Goal: Task Accomplishment & Management: Use online tool/utility

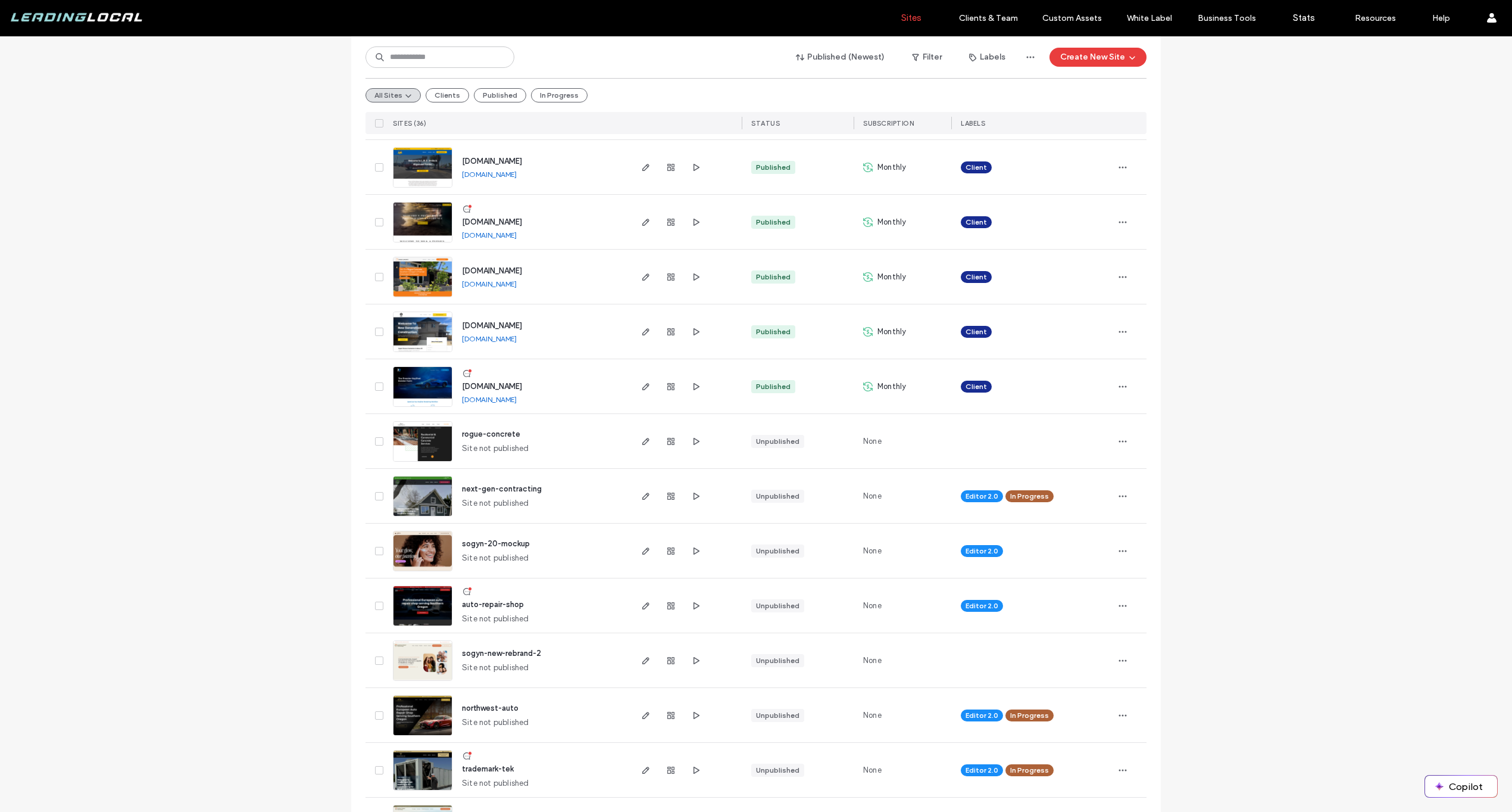
scroll to position [912, 0]
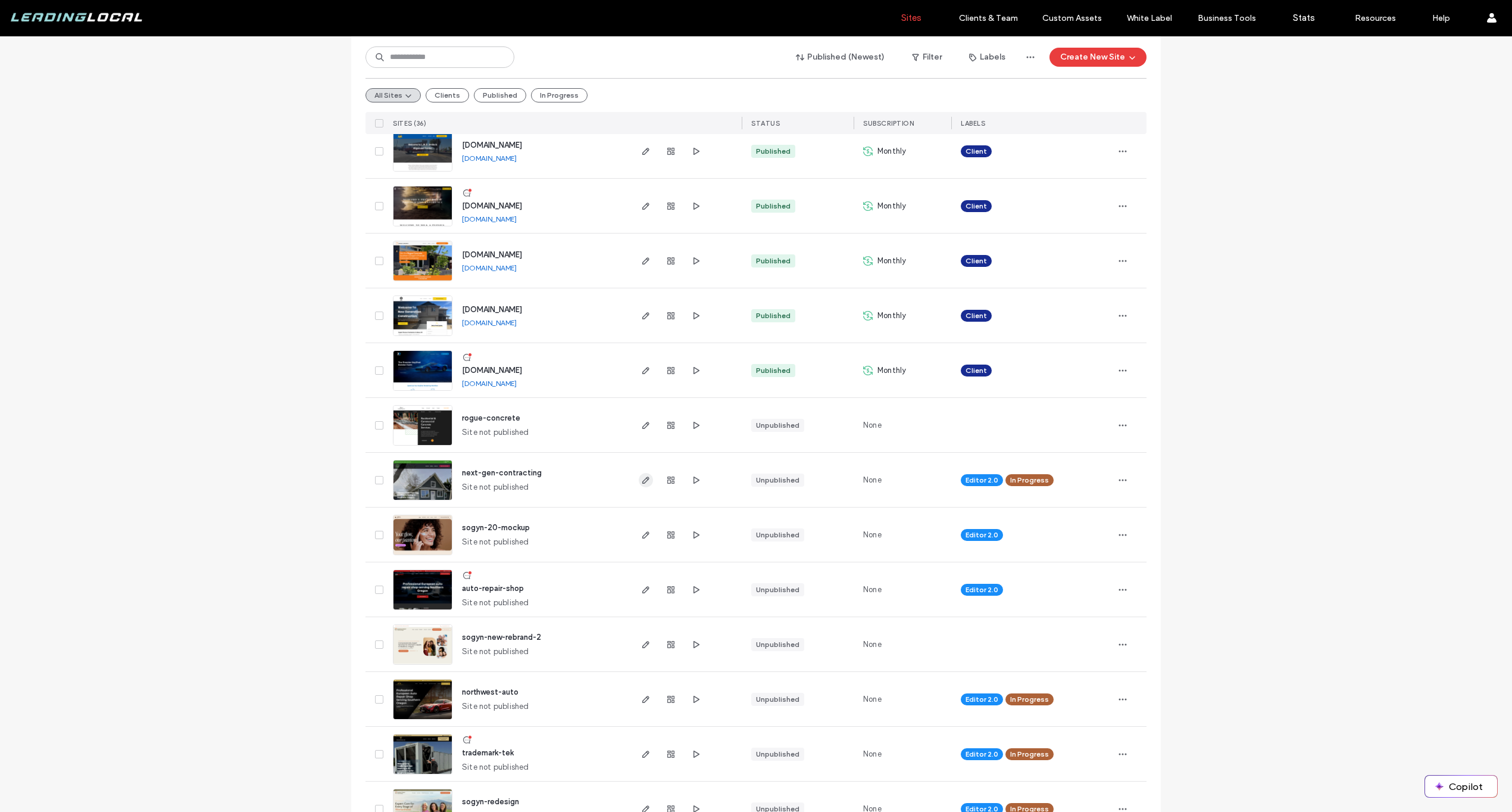
click at [642, 478] on icon "button" at bounding box center [646, 480] width 10 height 10
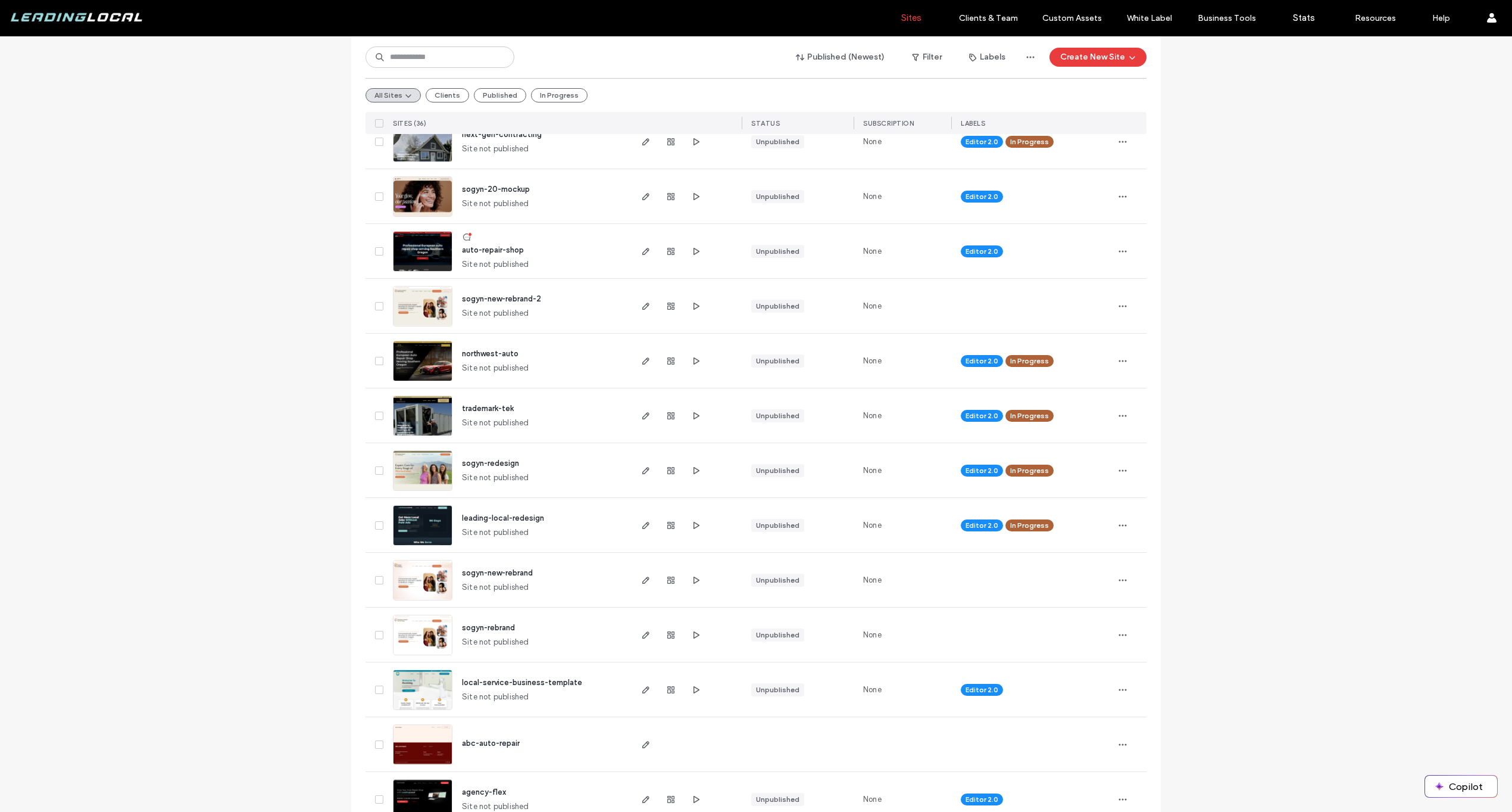
scroll to position [1258, 0]
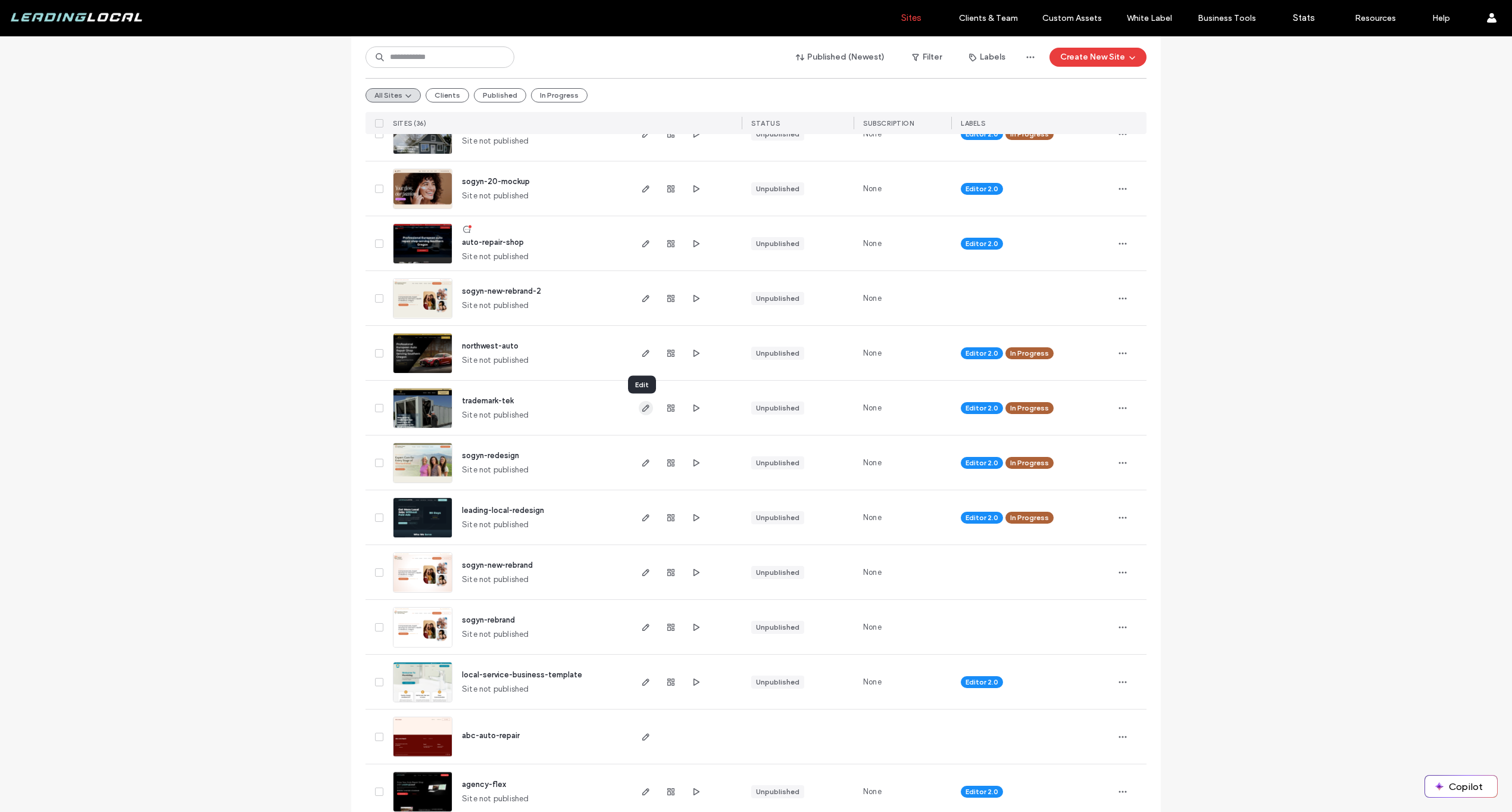
click at [641, 408] on icon "button" at bounding box center [646, 408] width 10 height 10
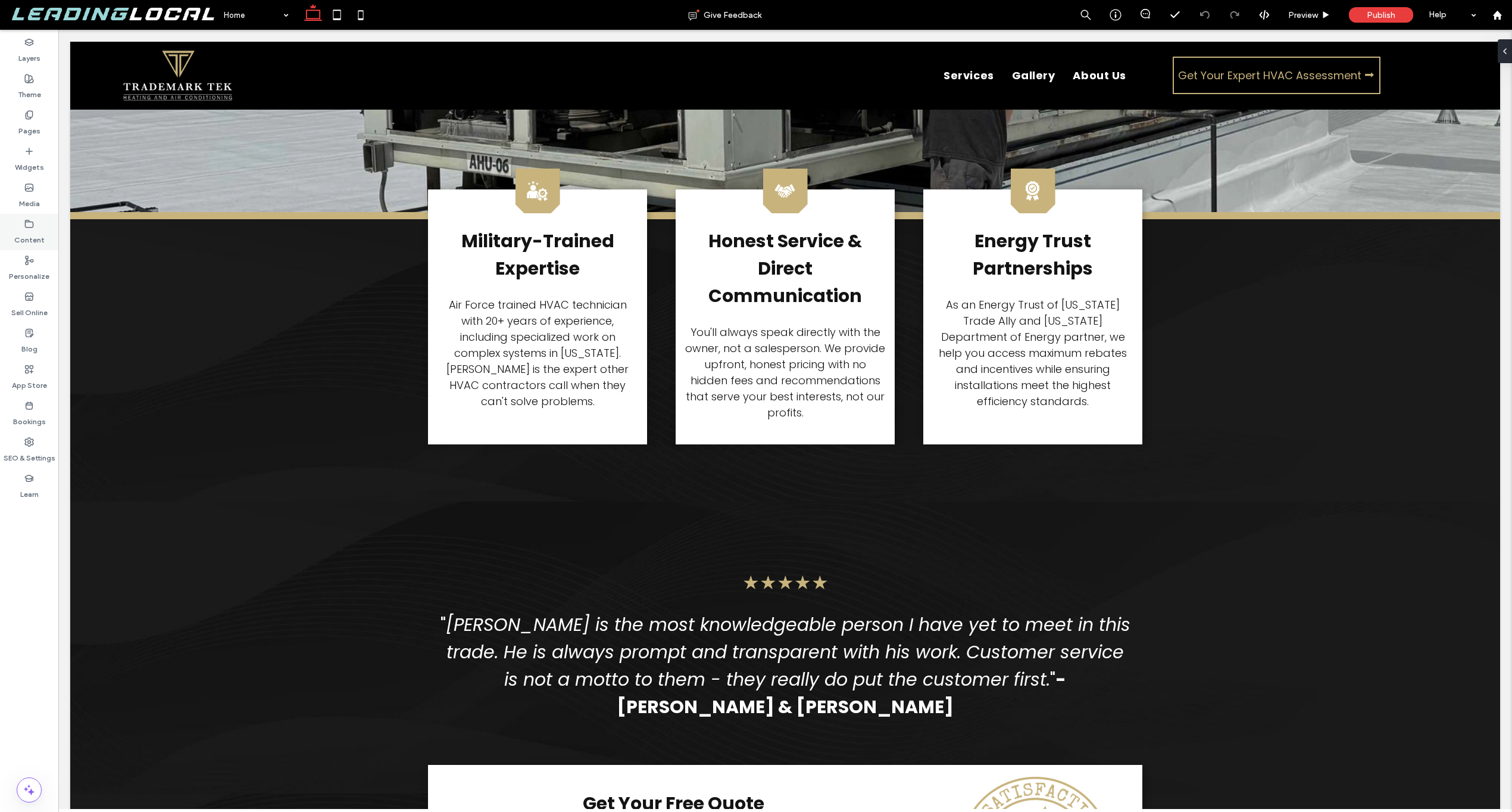
click at [31, 226] on icon at bounding box center [29, 224] width 10 height 10
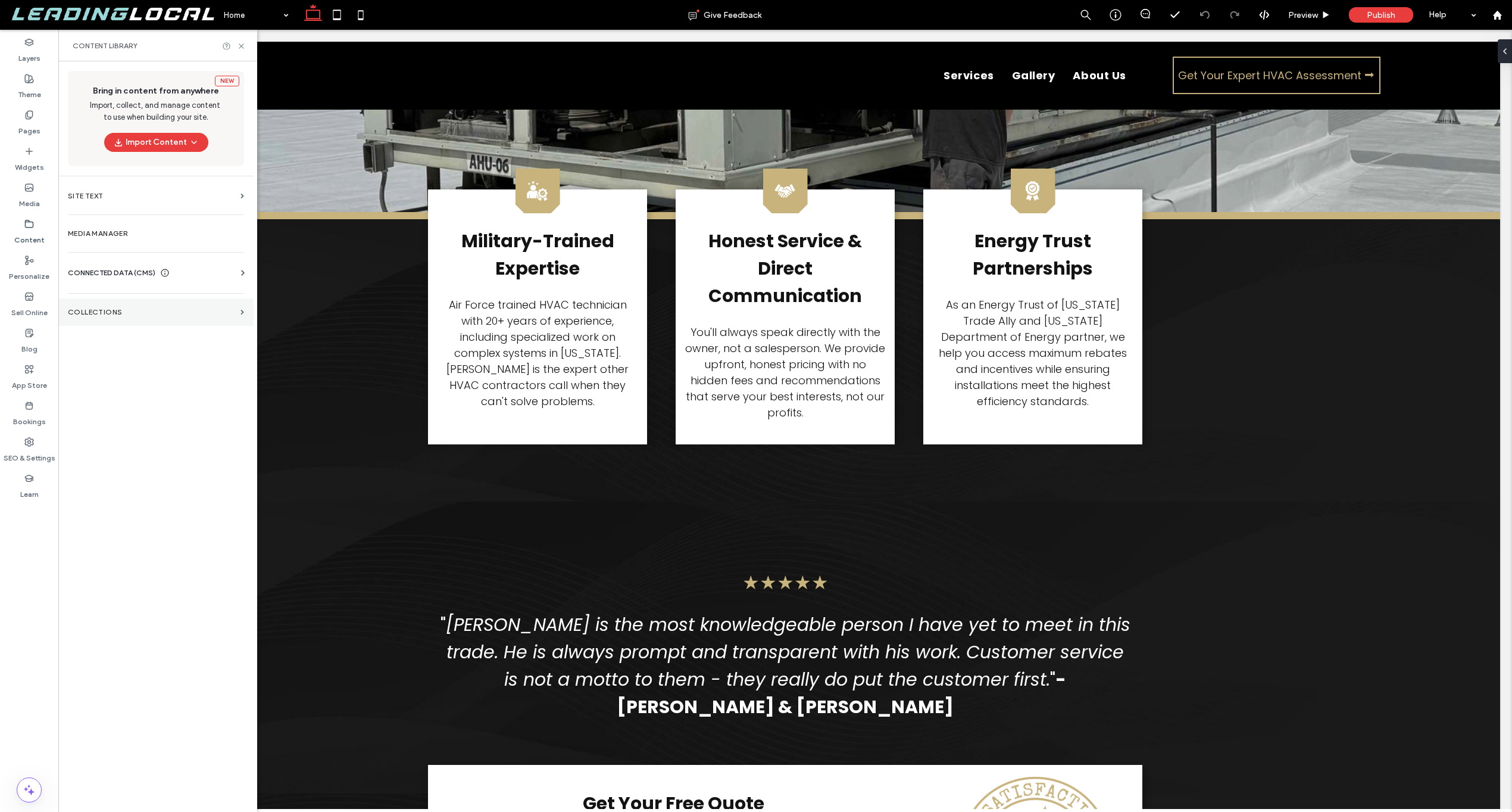
click at [116, 305] on section "Collections" at bounding box center [156, 312] width 195 height 27
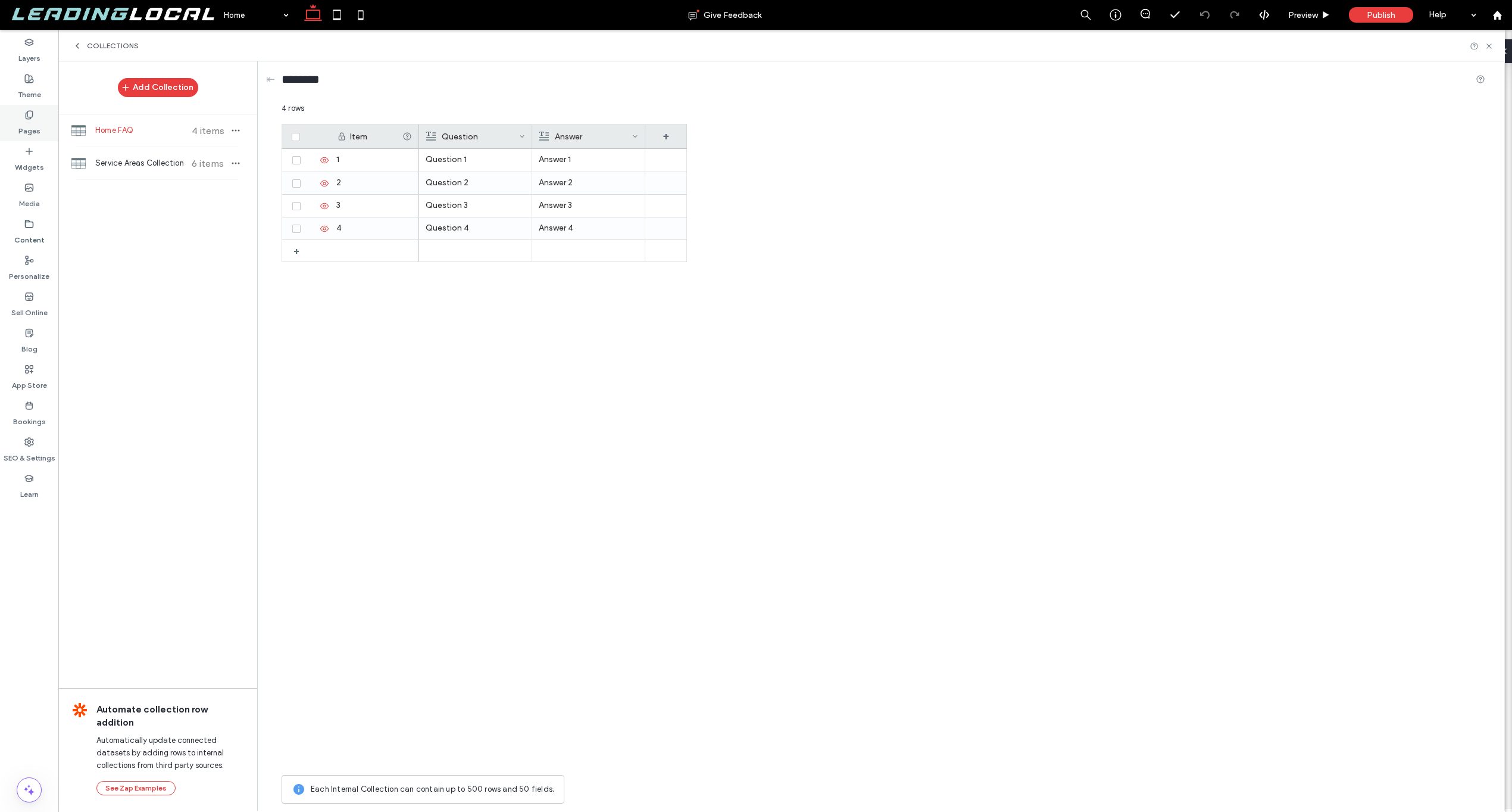
click at [30, 118] on use at bounding box center [29, 114] width 7 height 8
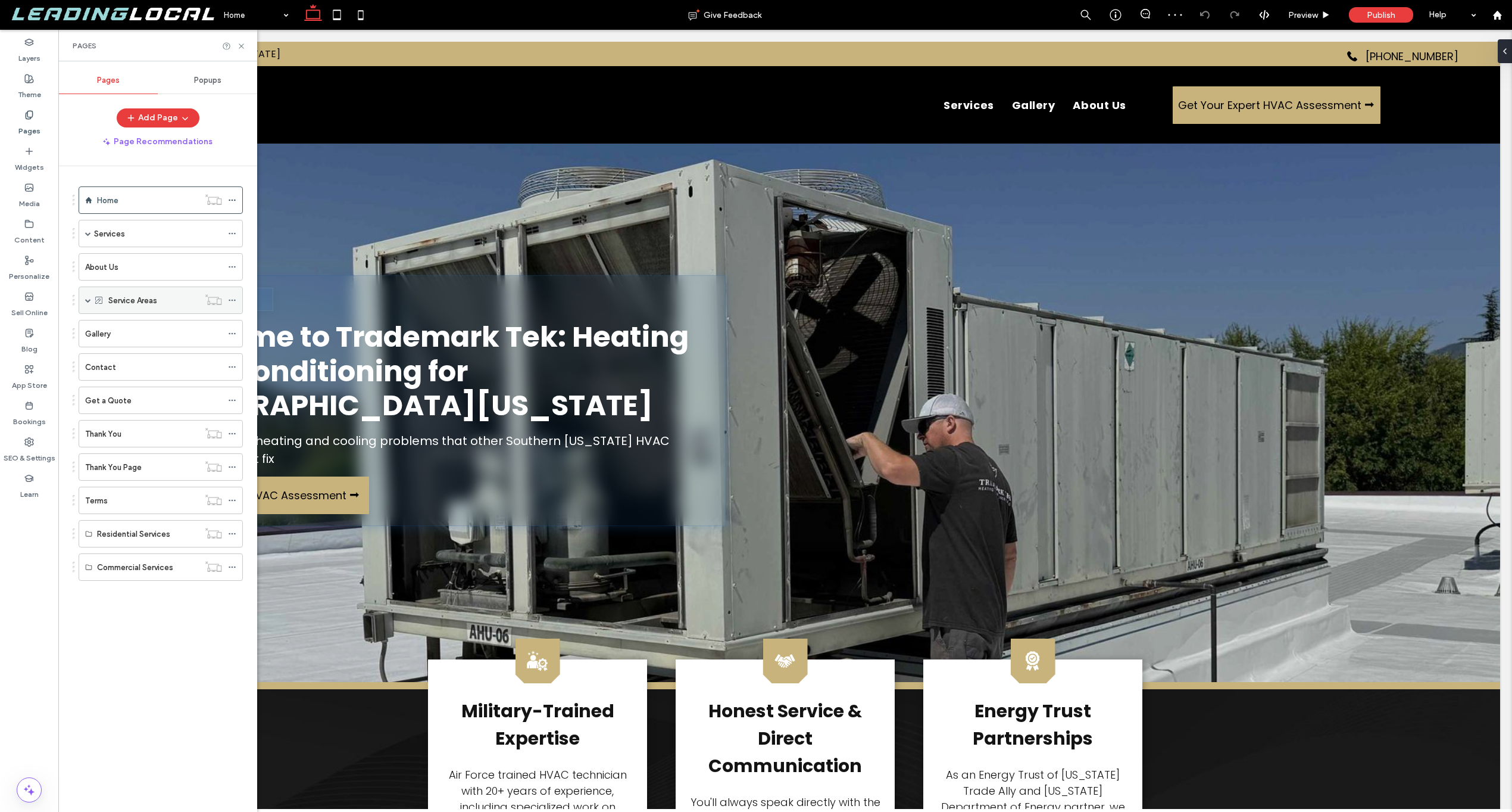
click at [136, 305] on label "Service Areas" at bounding box center [133, 300] width 49 height 21
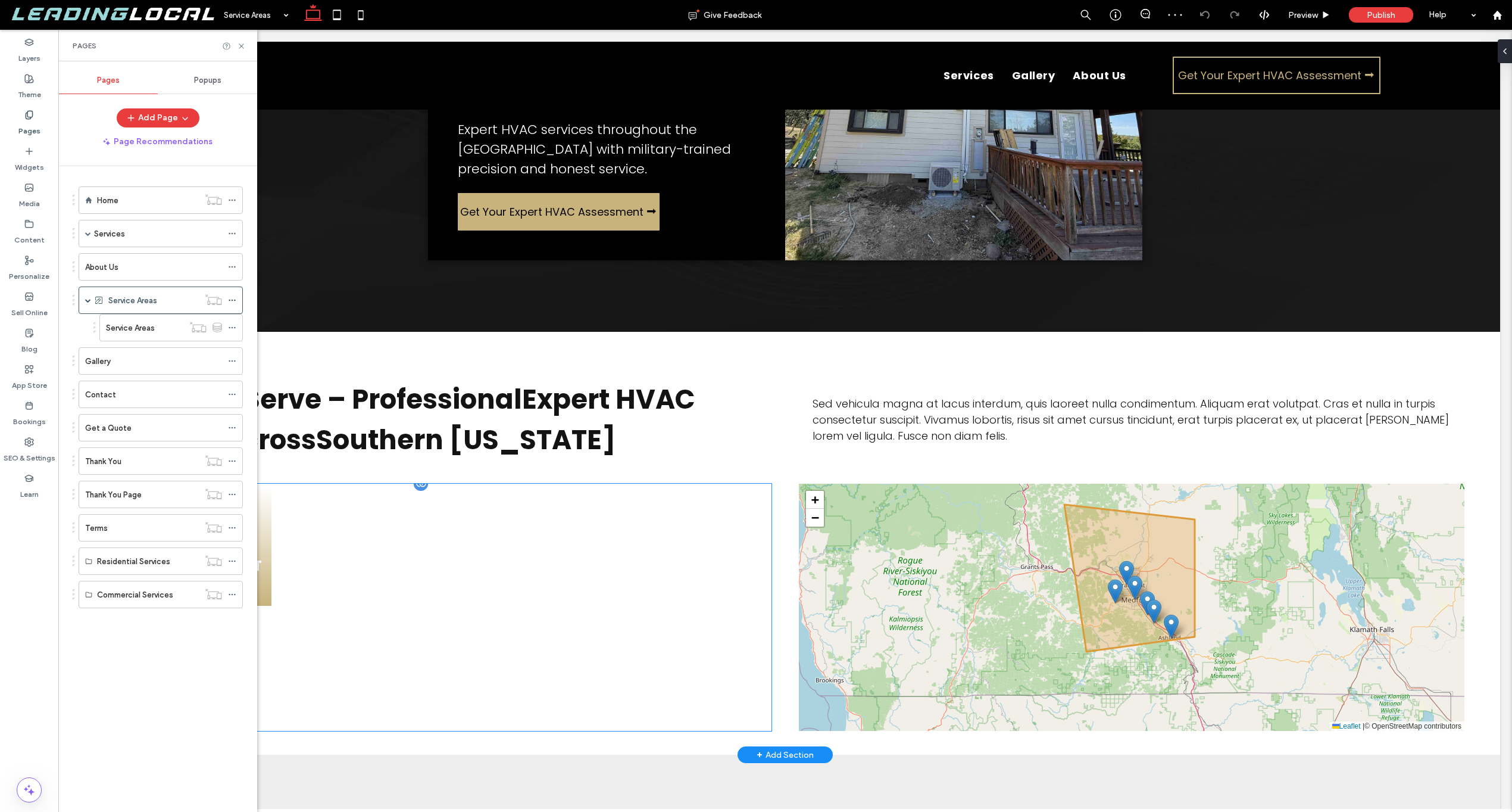
scroll to position [384, 0]
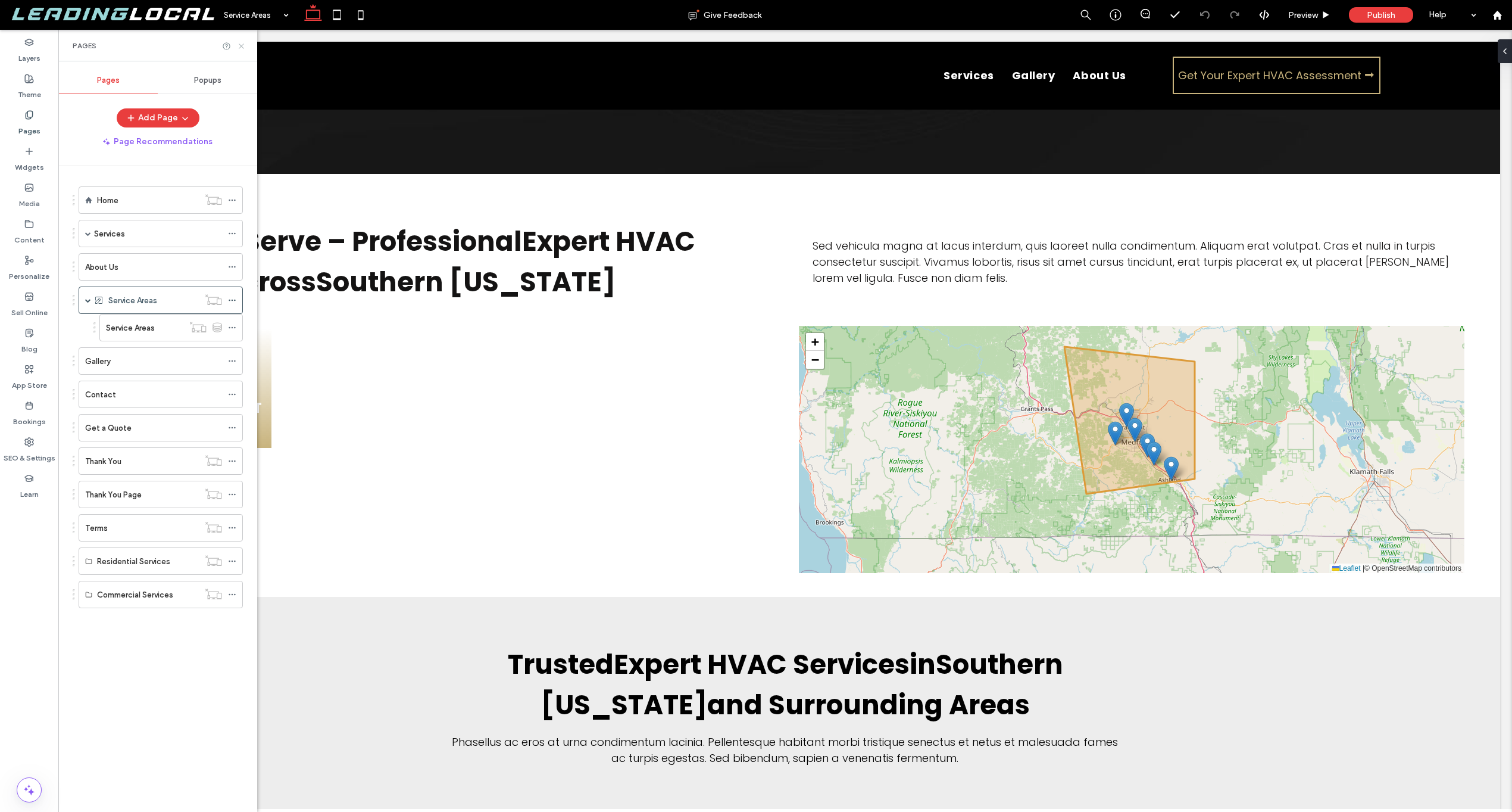
click at [244, 44] on use at bounding box center [241, 46] width 5 height 5
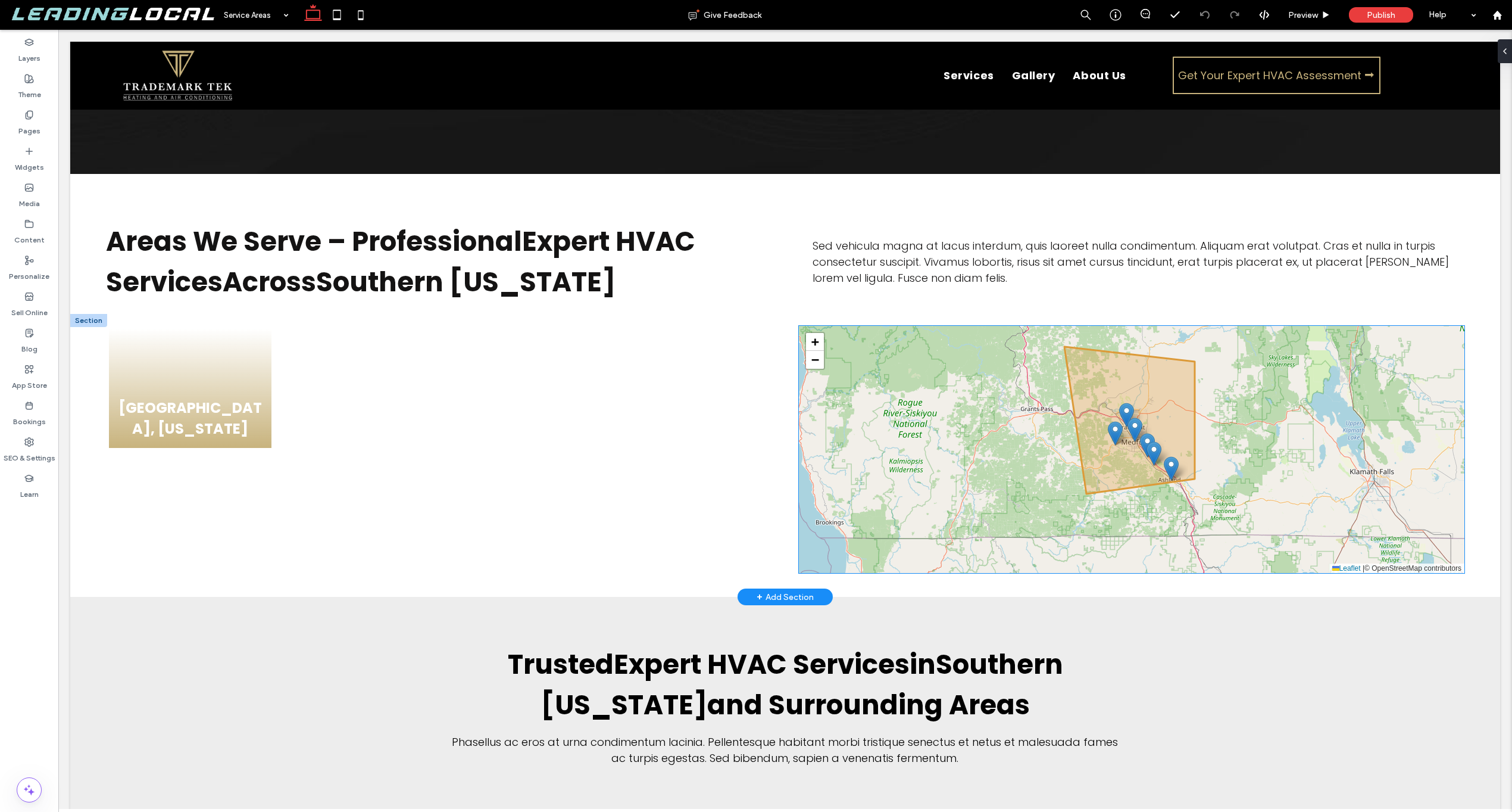
click at [1140, 433] on img at bounding box center [1147, 445] width 15 height 24
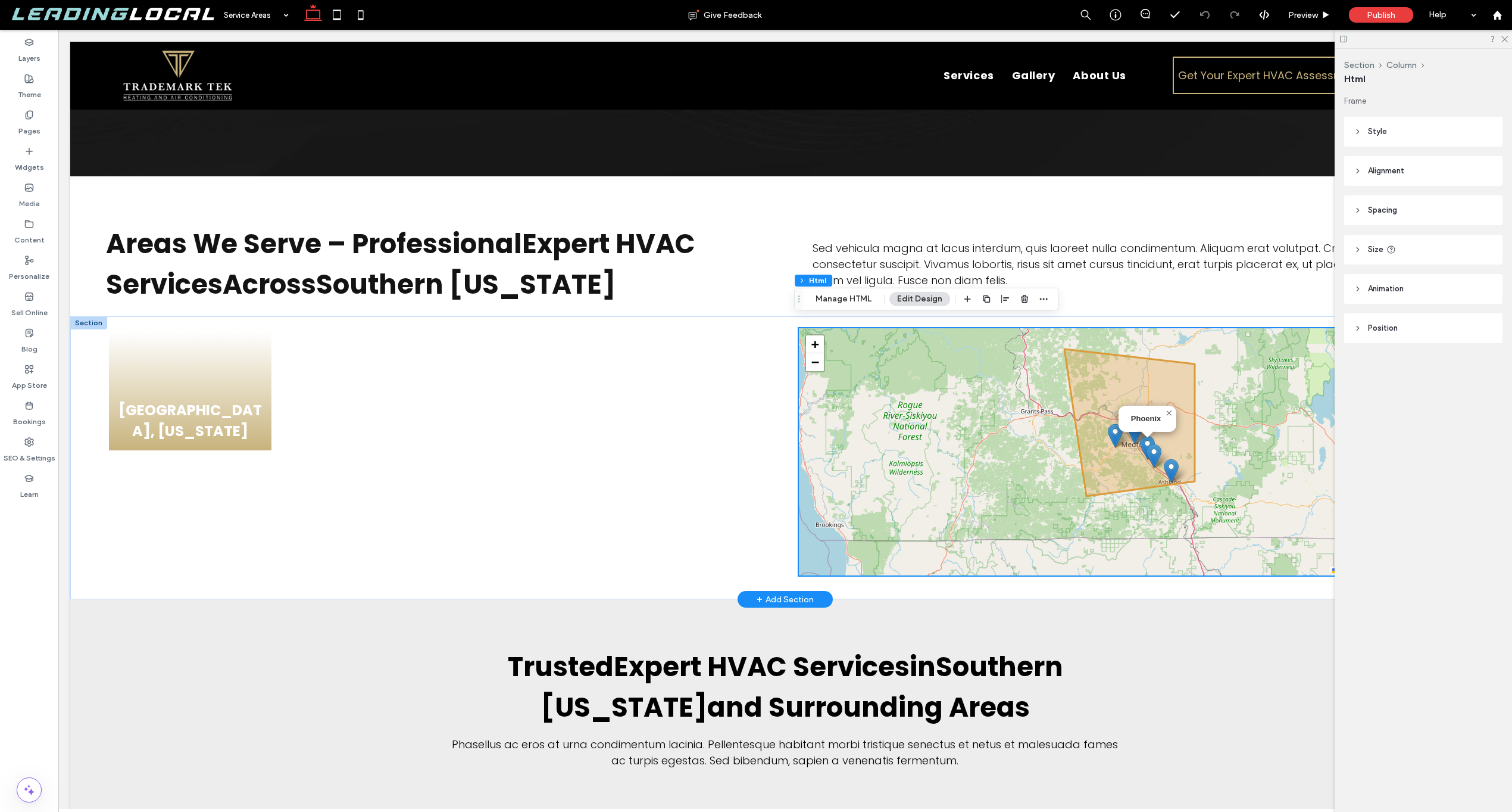
scroll to position [374, 0]
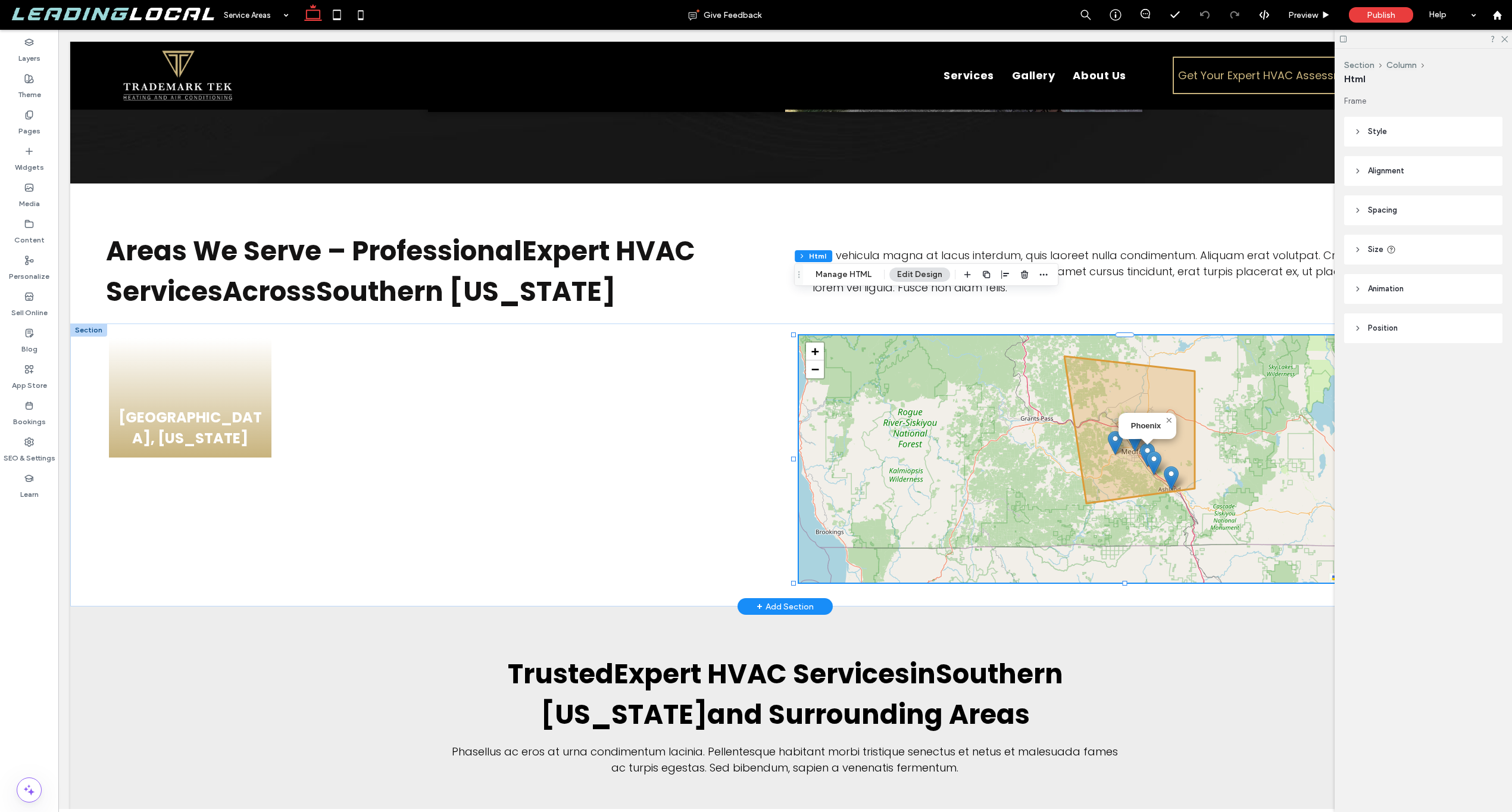
click at [1000, 389] on div "Phoenix × + − Leaflet | © OpenStreetMap contributors" at bounding box center [1132, 459] width 665 height 247
click at [861, 281] on button "Manage HTML" at bounding box center [844, 275] width 72 height 14
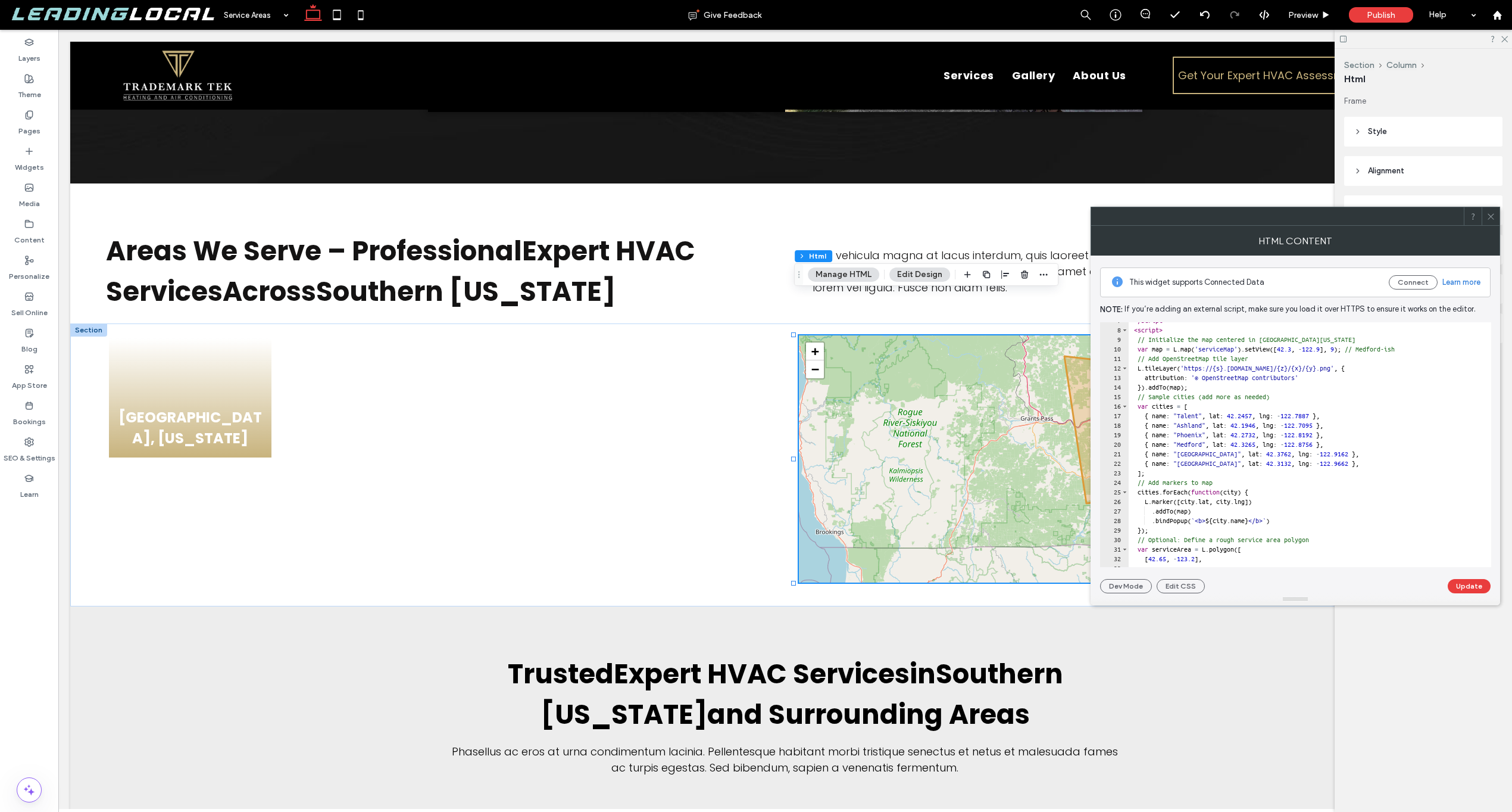
scroll to position [0, 0]
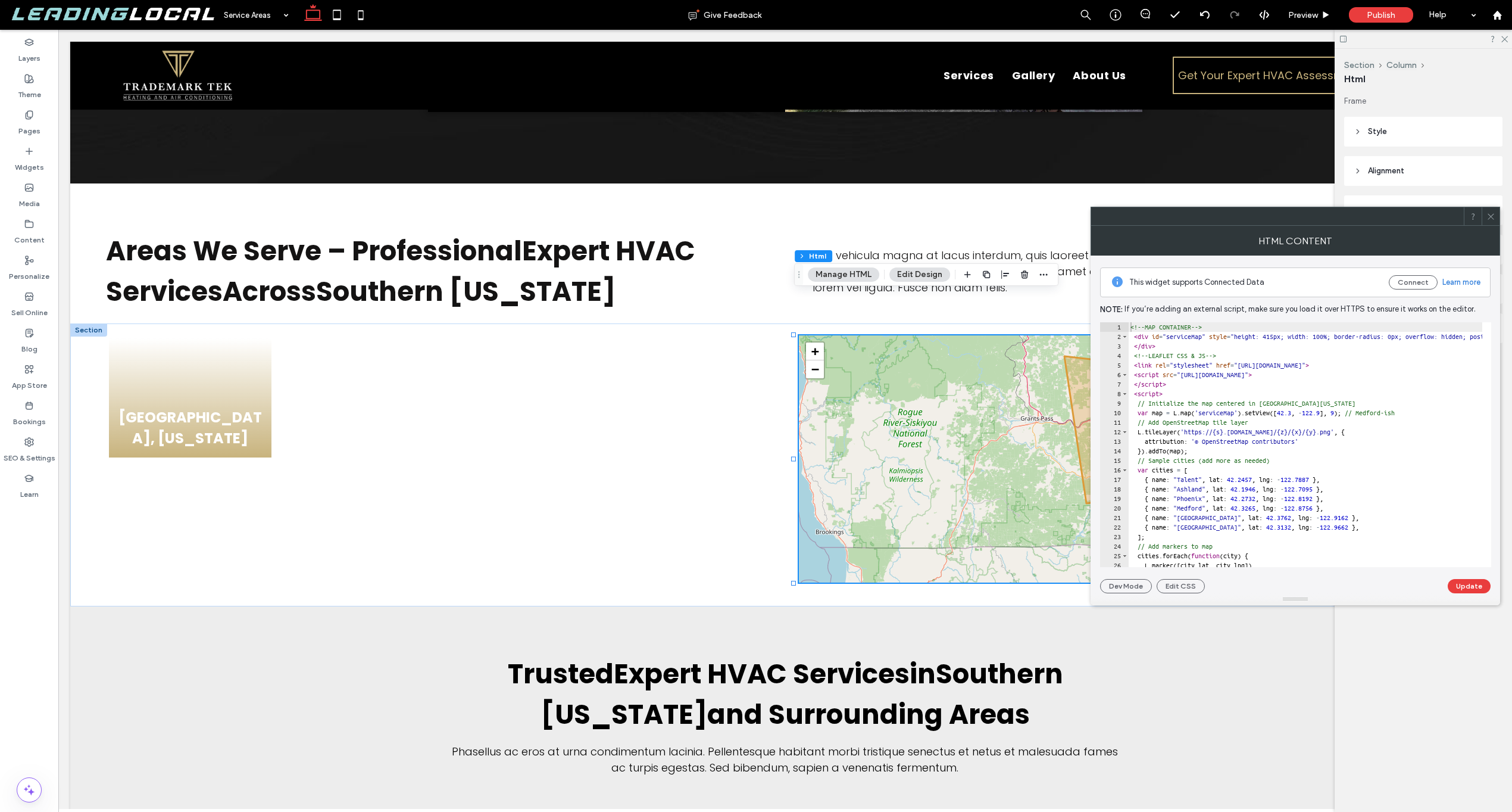
click at [1495, 212] on div at bounding box center [1491, 216] width 18 height 18
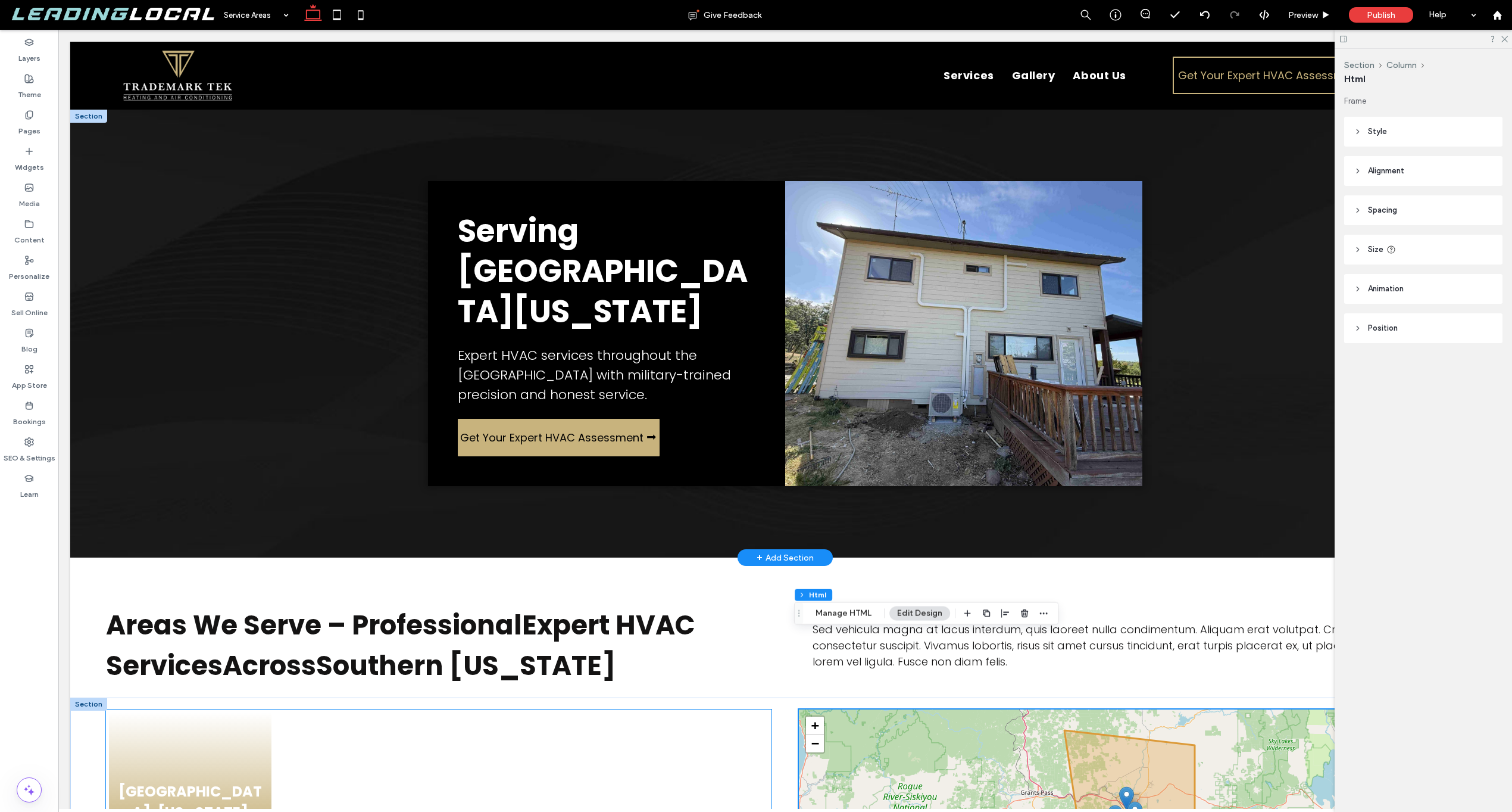
scroll to position [115, 0]
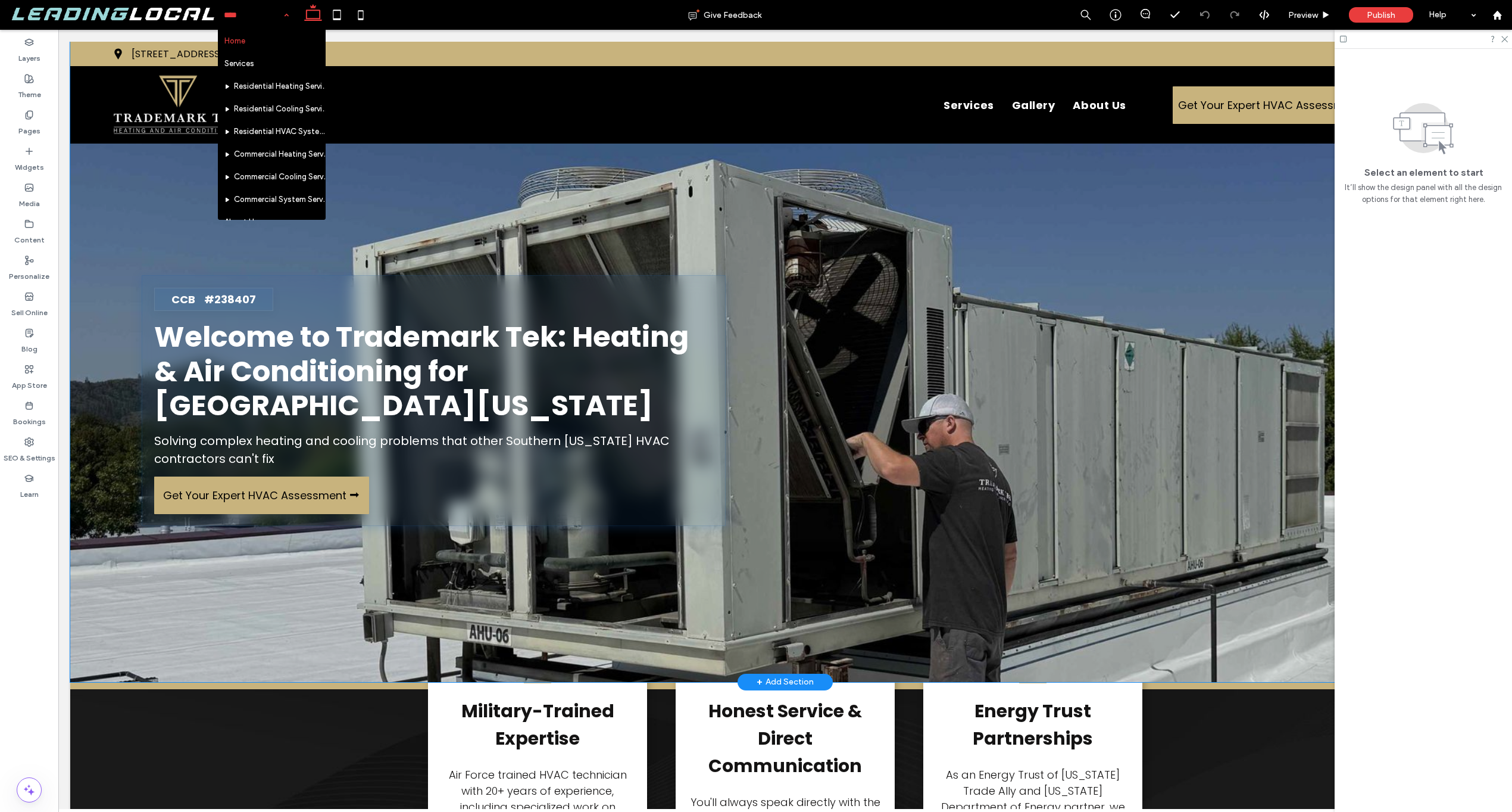
click at [225, 249] on div "CCB #238407 Welcome to Trademark Tek: Heating & Air Conditioning for Southern O…" at bounding box center [785, 361] width 1430 height 640
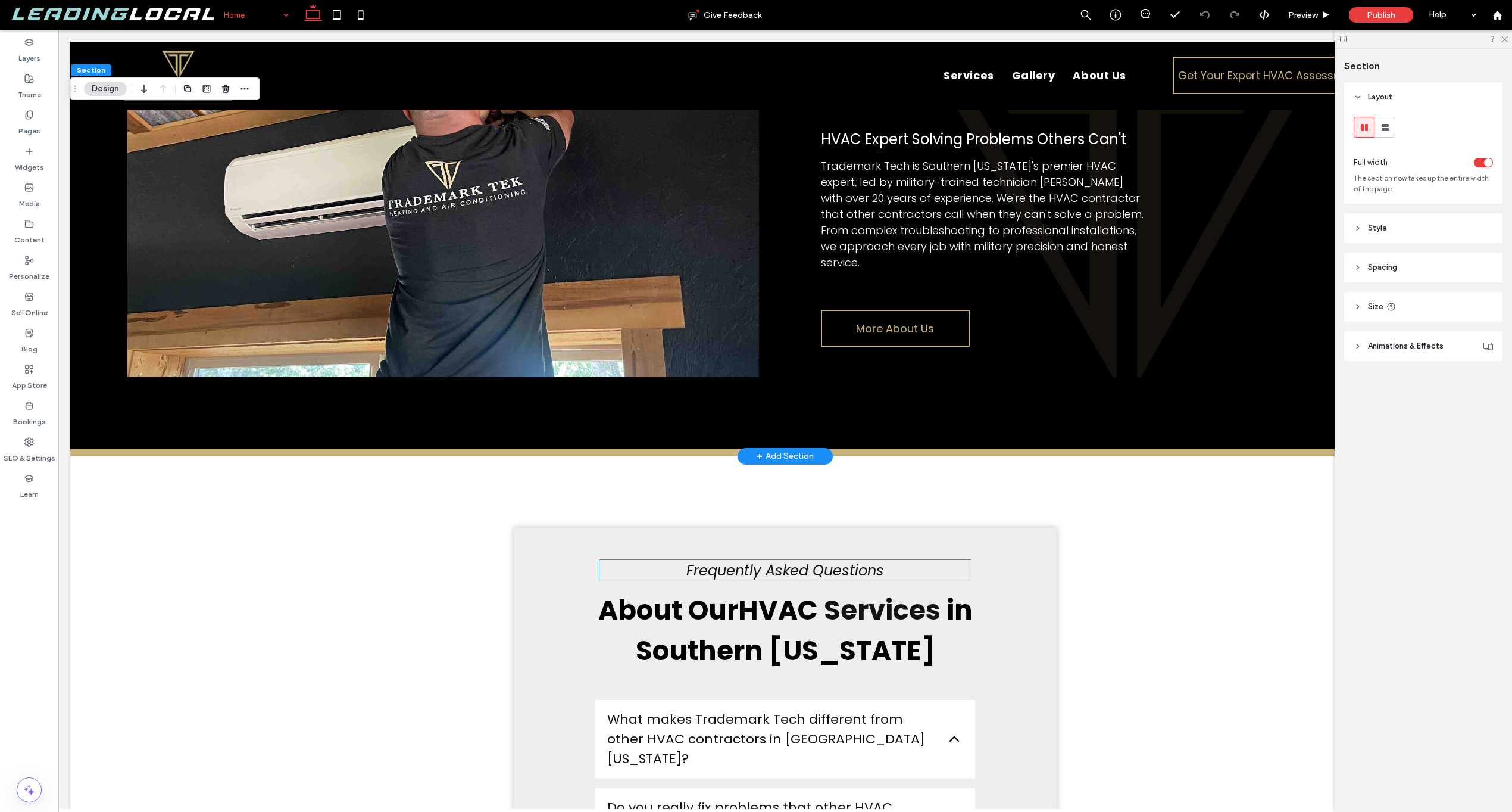
scroll to position [4215, 0]
